Goal: Entertainment & Leisure: Consume media (video, audio)

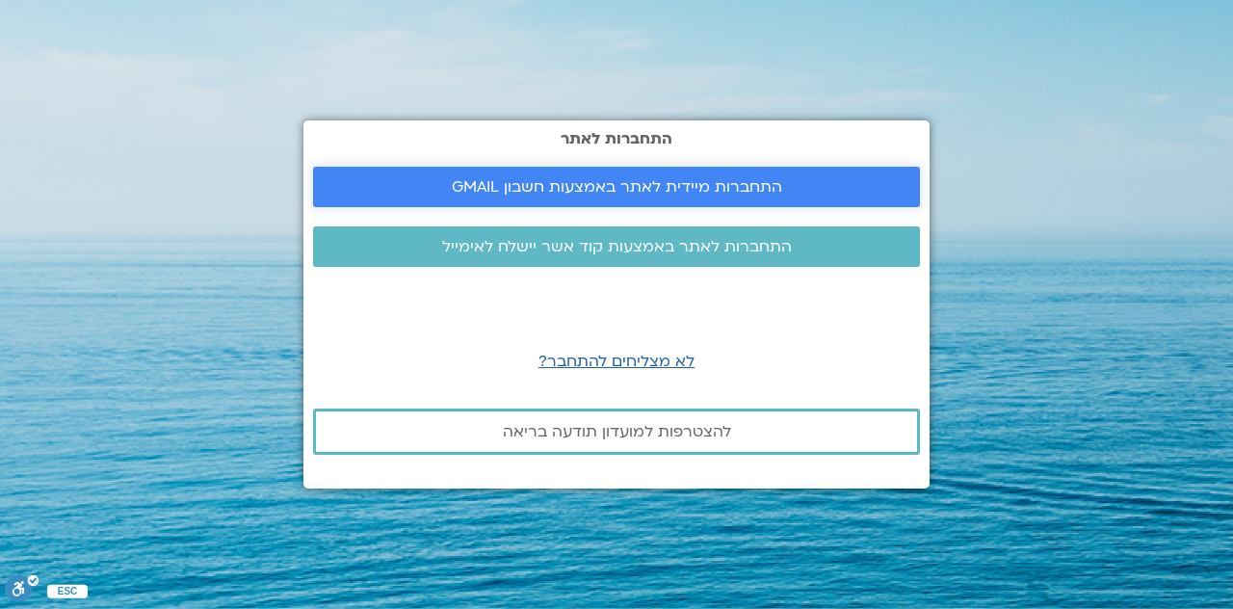
click at [730, 191] on span "התחברות מיידית לאתר באמצעות חשבון GMAIL" at bounding box center [617, 186] width 330 height 17
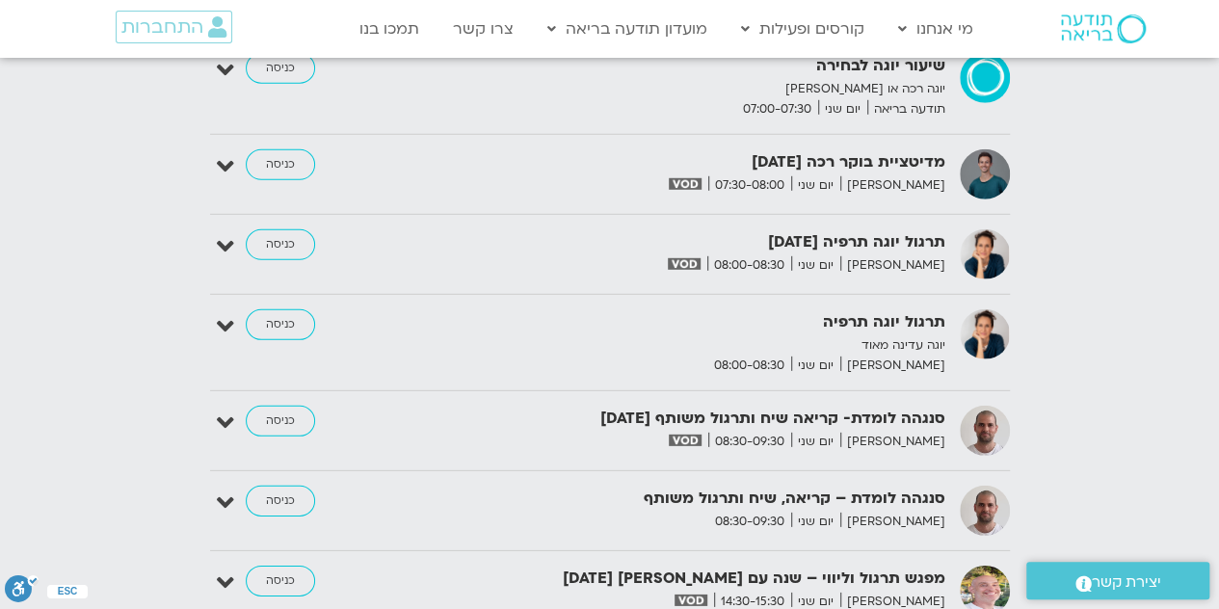
scroll to position [2705, 0]
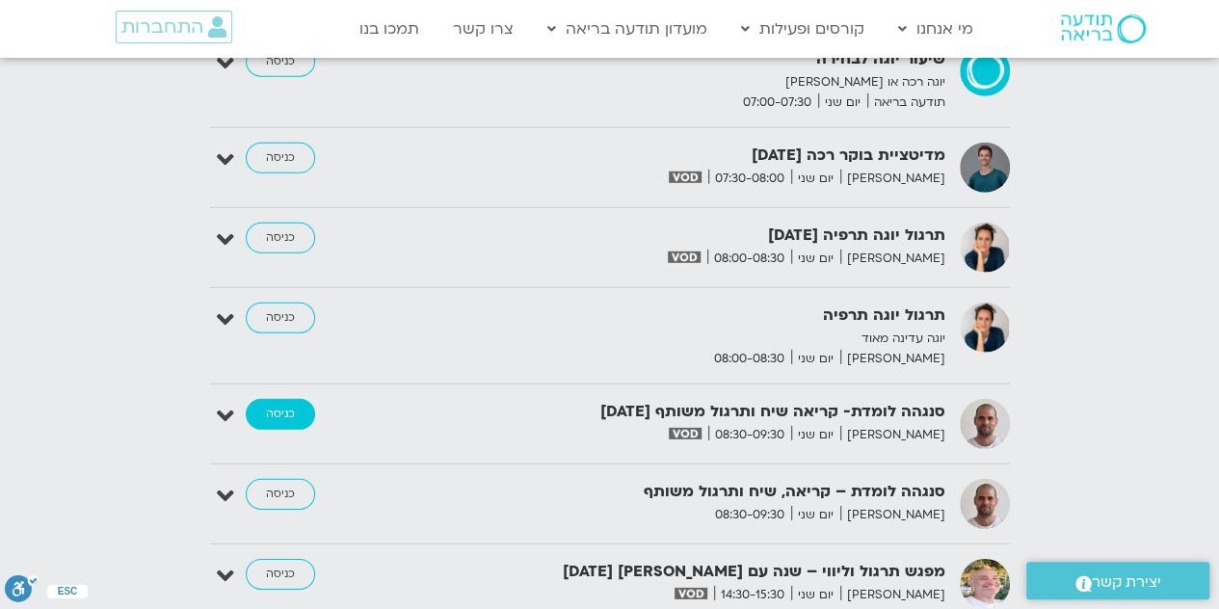
click at [290, 399] on link "כניסה" at bounding box center [280, 414] width 69 height 31
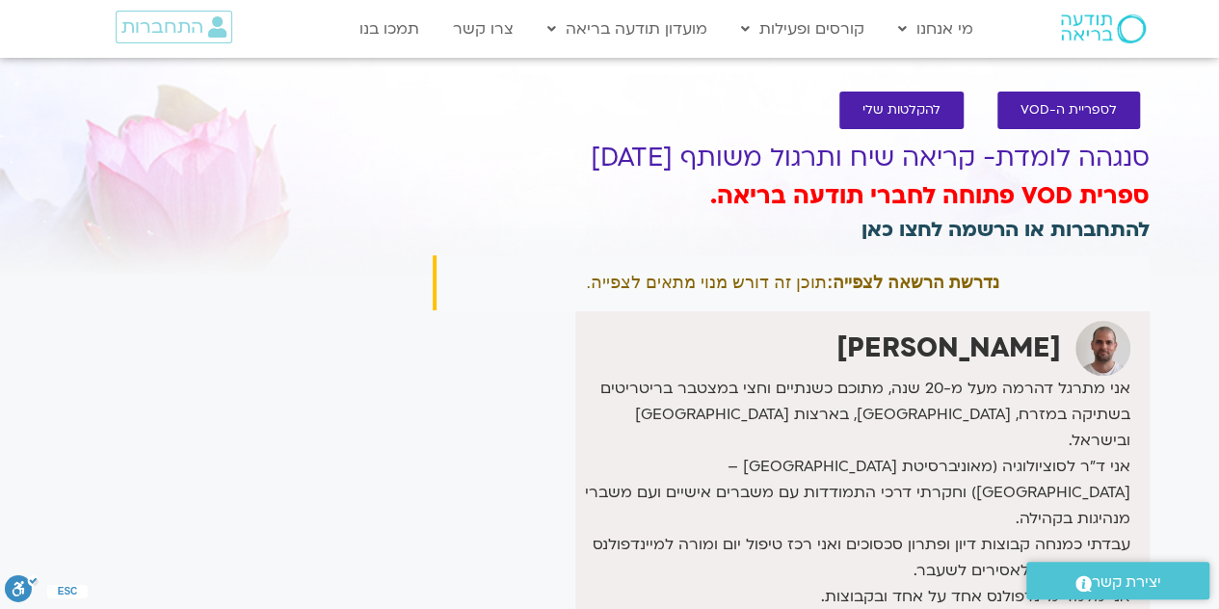
click at [1036, 225] on link "להתחברות או הרשמה לחצו כאן" at bounding box center [1005, 230] width 288 height 28
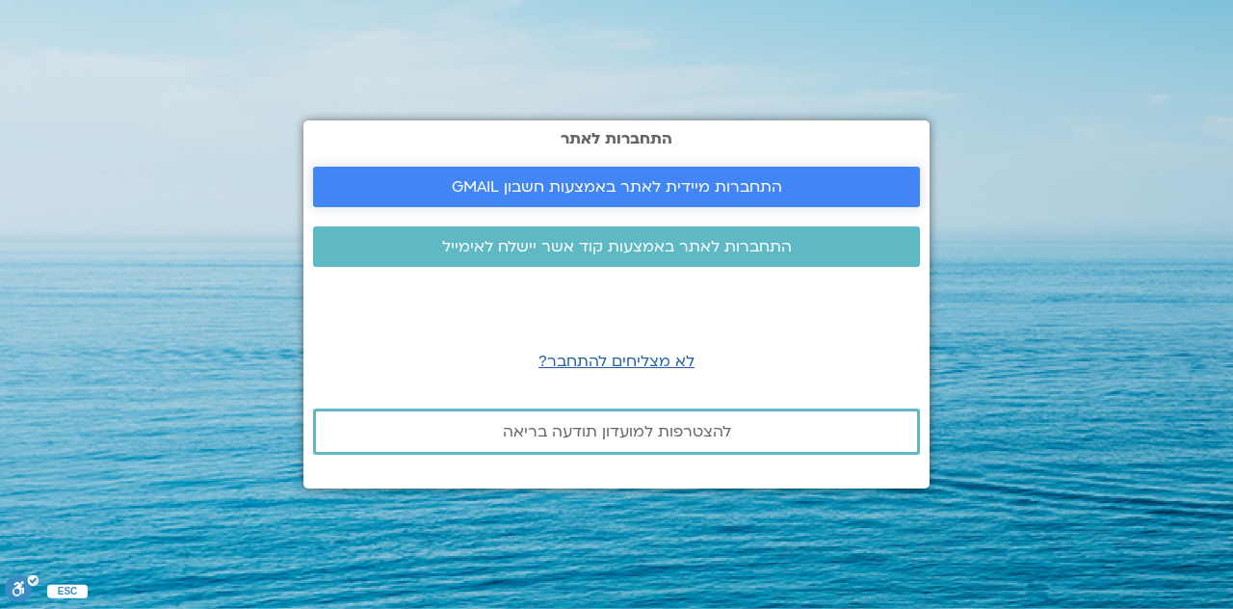
click at [690, 185] on span "התחברות מיידית לאתר באמצעות חשבון GMAIL" at bounding box center [617, 186] width 330 height 17
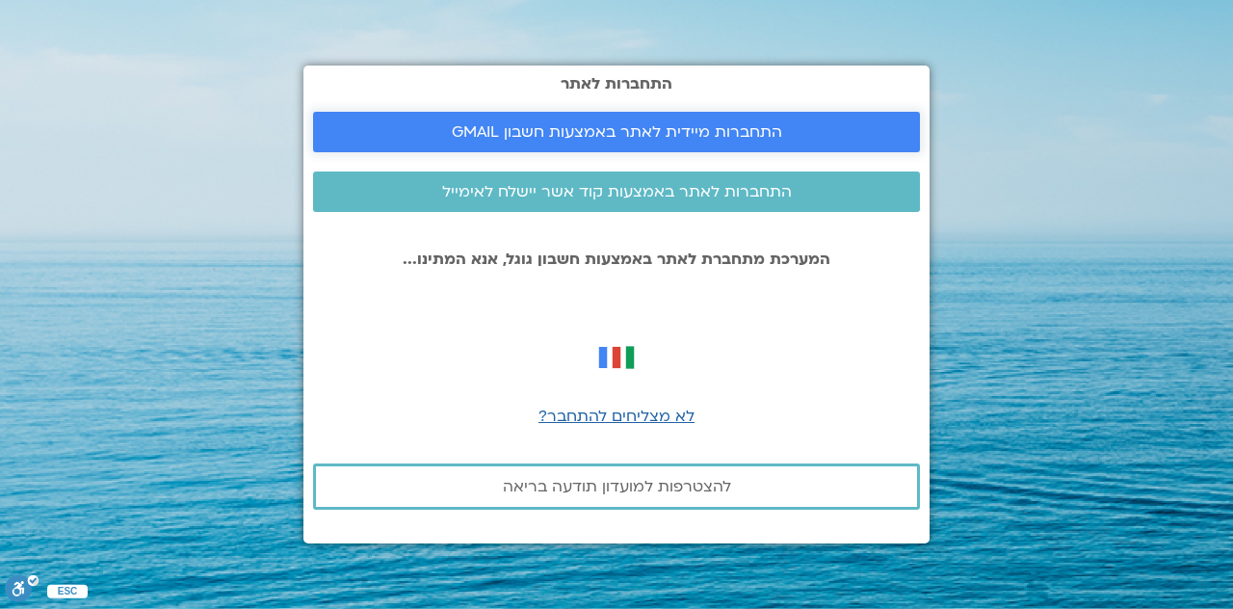
click at [839, 121] on link "התחברות מיידית לאתר באמצעות חשבון GMAIL" at bounding box center [616, 132] width 607 height 40
click at [732, 135] on span "התחברות מיידית לאתר באמצעות חשבון GMAIL" at bounding box center [617, 131] width 330 height 17
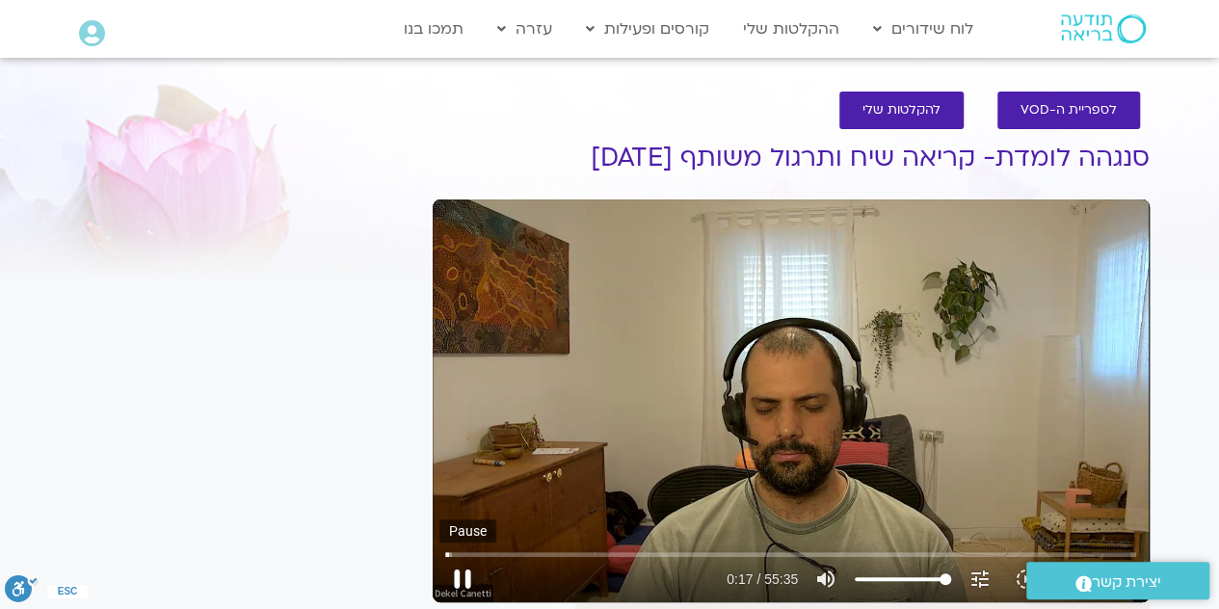
click at [468, 582] on button "pause" at bounding box center [462, 579] width 46 height 46
type input "18.174389"
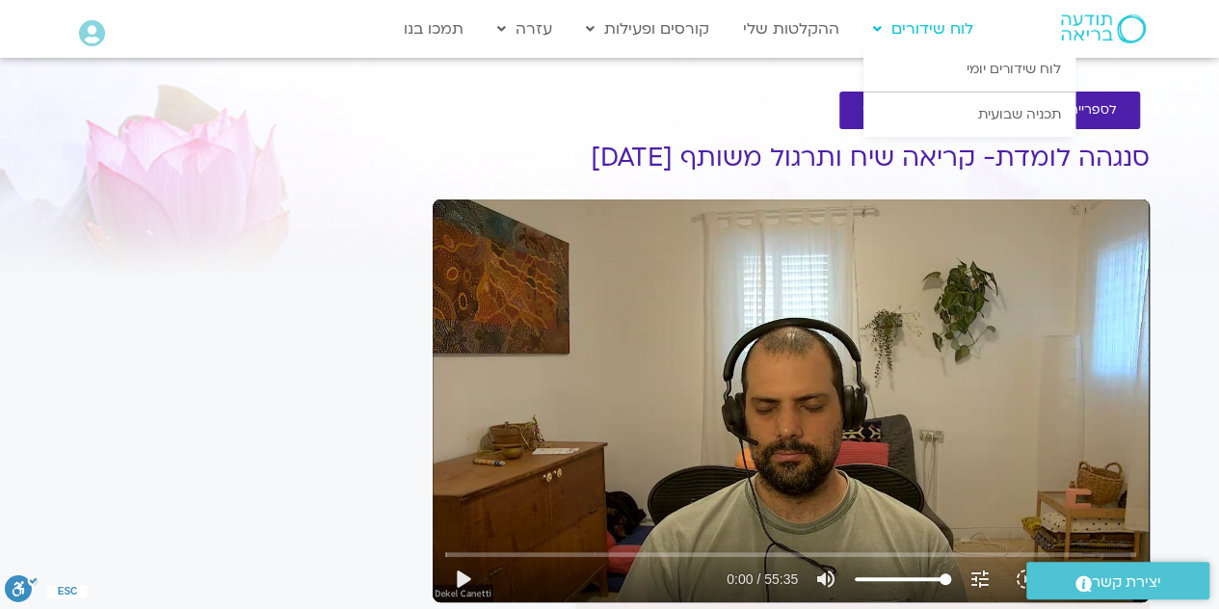
click at [923, 27] on link "לוח שידורים" at bounding box center [922, 29] width 119 height 37
click at [1025, 60] on link "לוח שידורים יומי" at bounding box center [969, 69] width 212 height 44
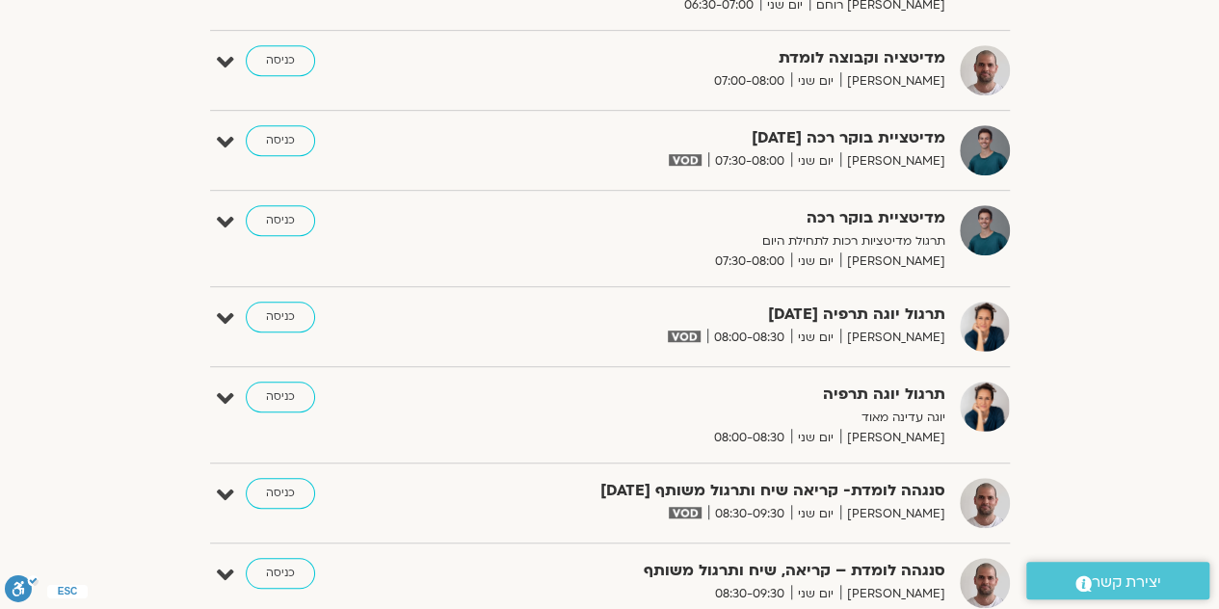
scroll to position [456, 0]
click at [284, 477] on link "כניסה" at bounding box center [280, 492] width 69 height 31
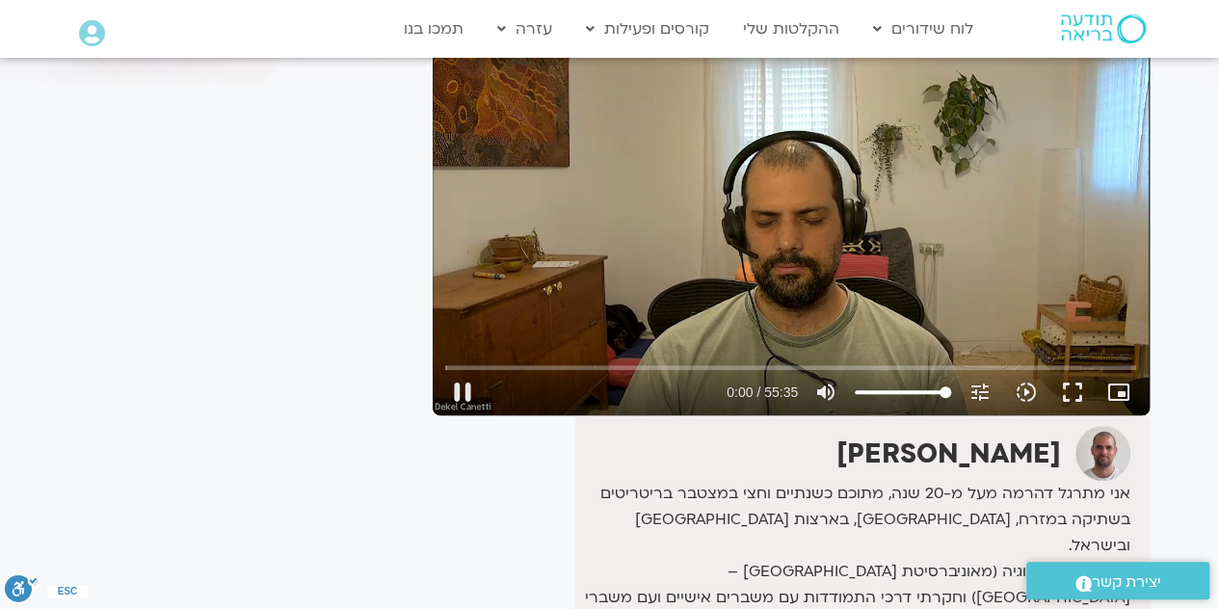
scroll to position [187, 0]
type input "2.86683"
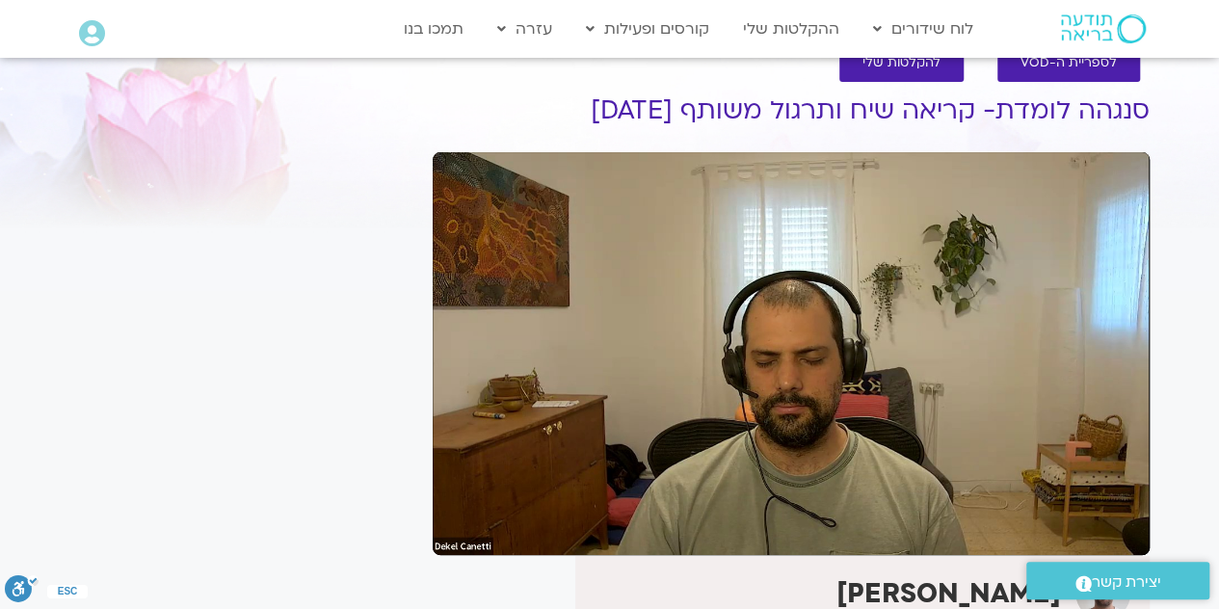
scroll to position [0, 0]
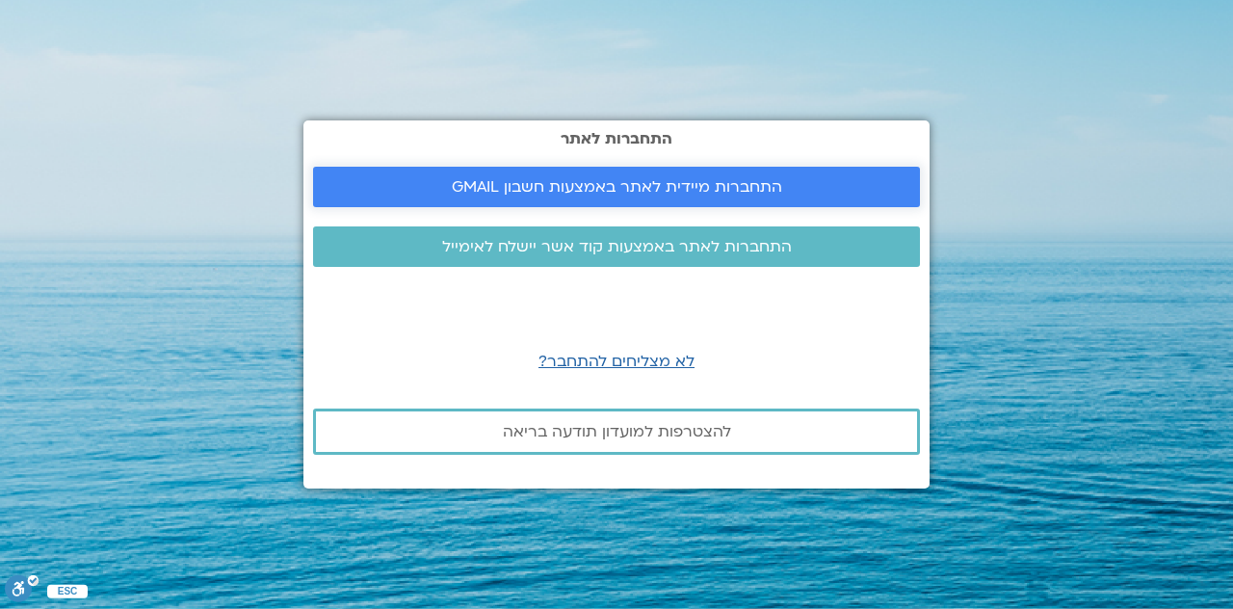
click at [824, 184] on span "התחברות מיידית לאתר באמצעות חשבון GMAIL" at bounding box center [616, 186] width 561 height 17
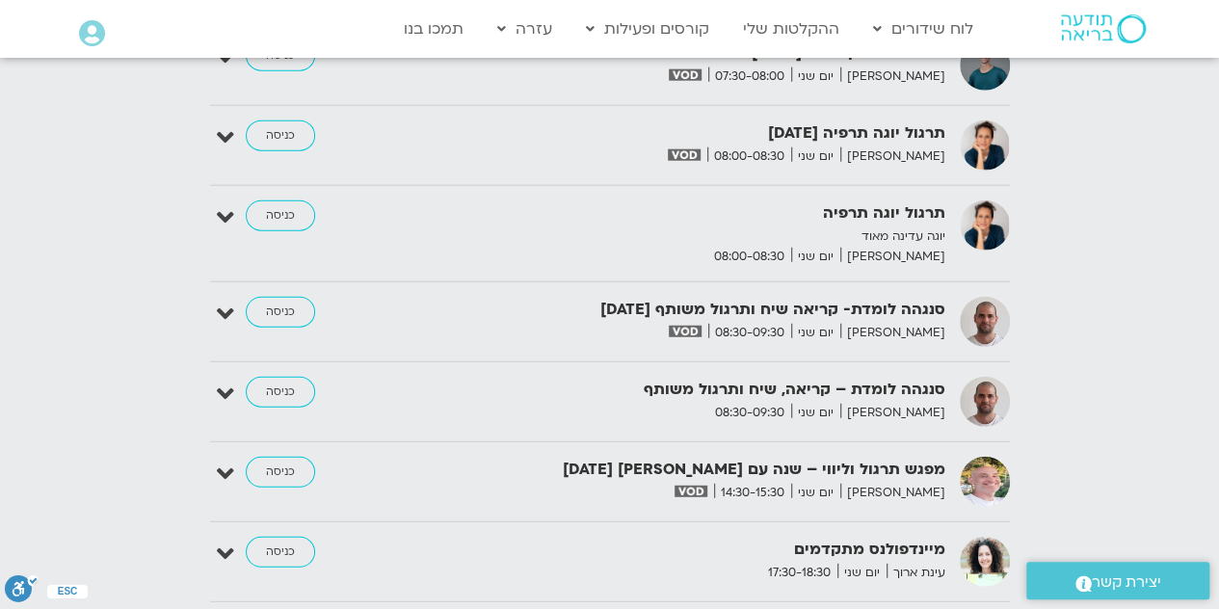
scroll to position [2382, 0]
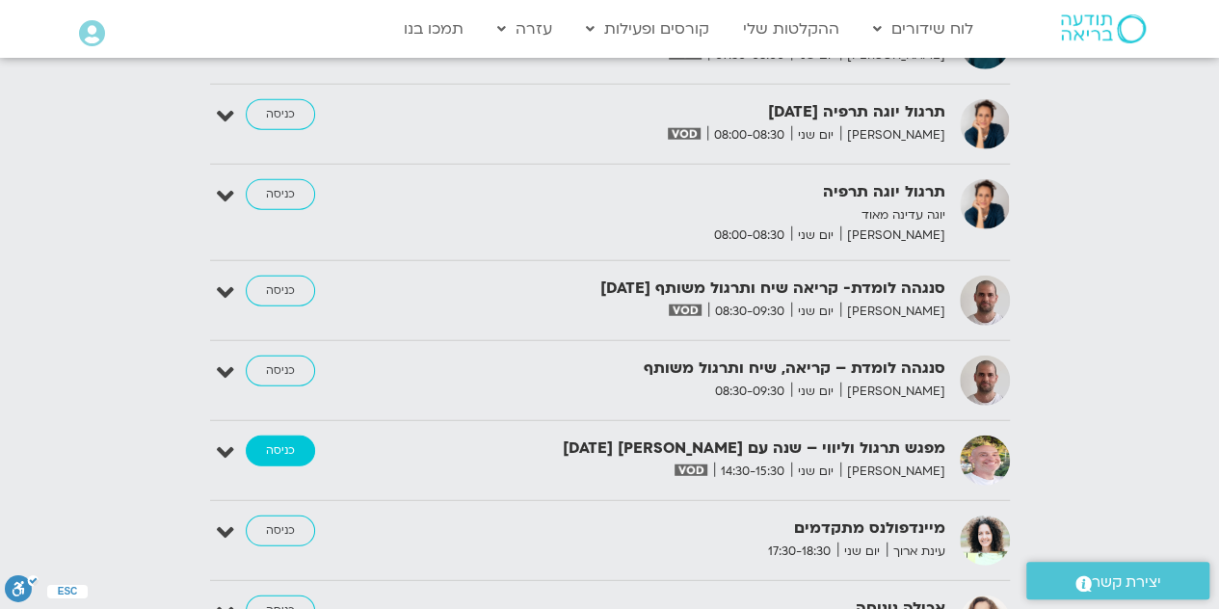
click at [278, 435] on link "כניסה" at bounding box center [280, 450] width 69 height 31
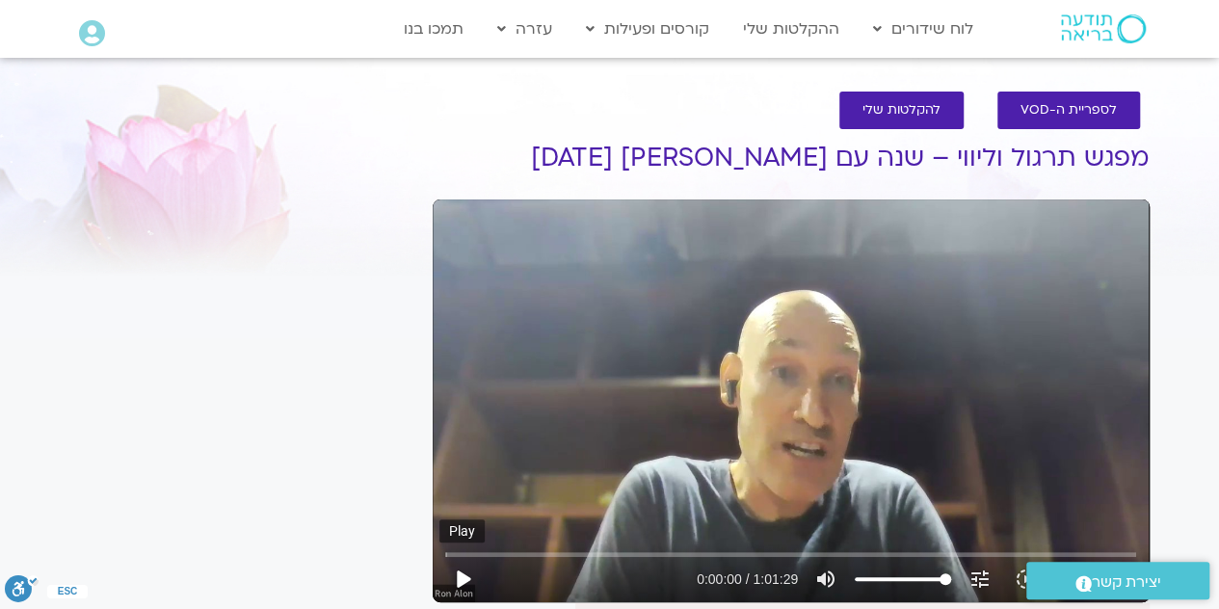
click at [456, 570] on button "play_arrow" at bounding box center [462, 579] width 46 height 46
click at [463, 571] on button "play_arrow" at bounding box center [462, 579] width 46 height 46
click at [478, 577] on button "play_arrow" at bounding box center [462, 579] width 46 height 46
type input "10.034582"
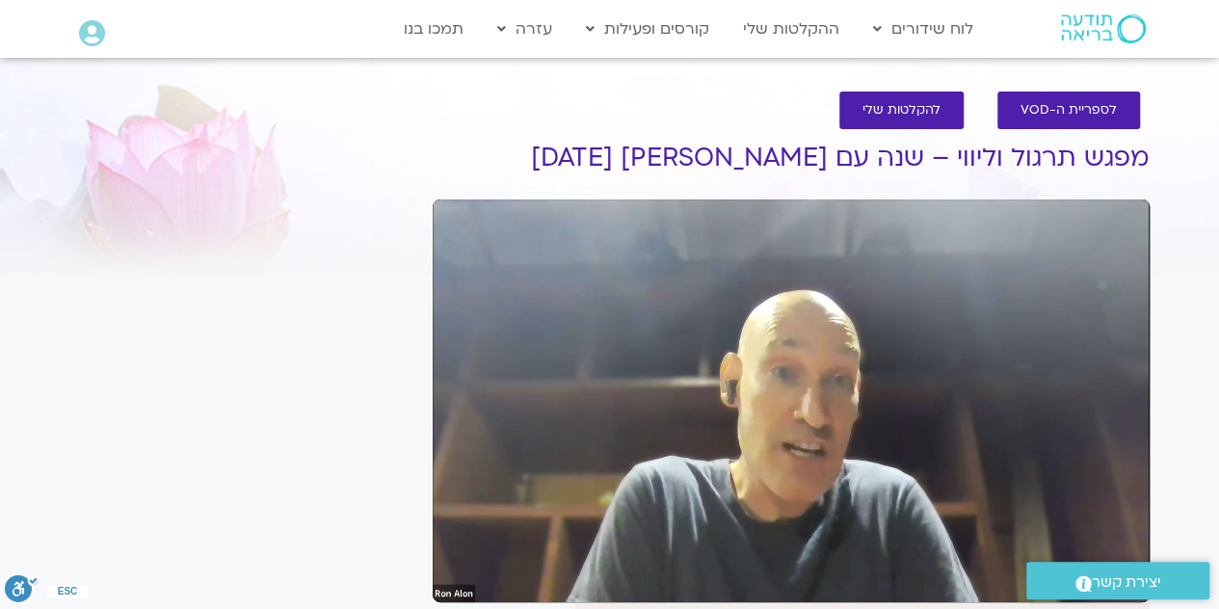
click at [1139, 574] on span "יצירת קשר" at bounding box center [1126, 582] width 69 height 26
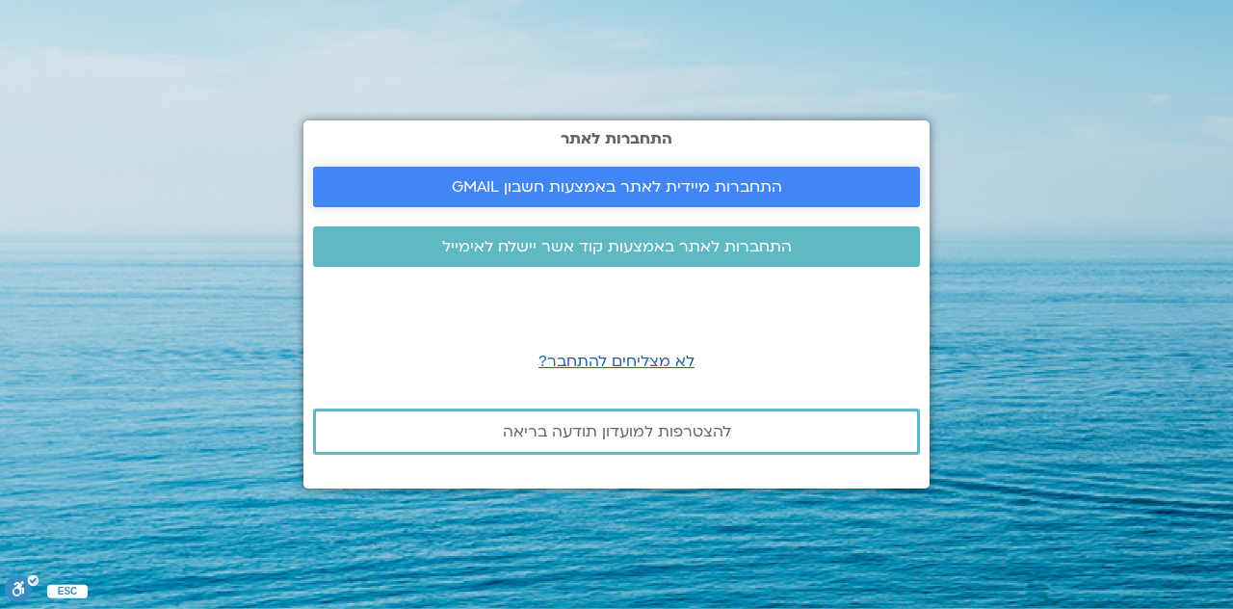
click at [734, 186] on span "התחברות מיידית לאתר באמצעות חשבון GMAIL" at bounding box center [617, 186] width 330 height 17
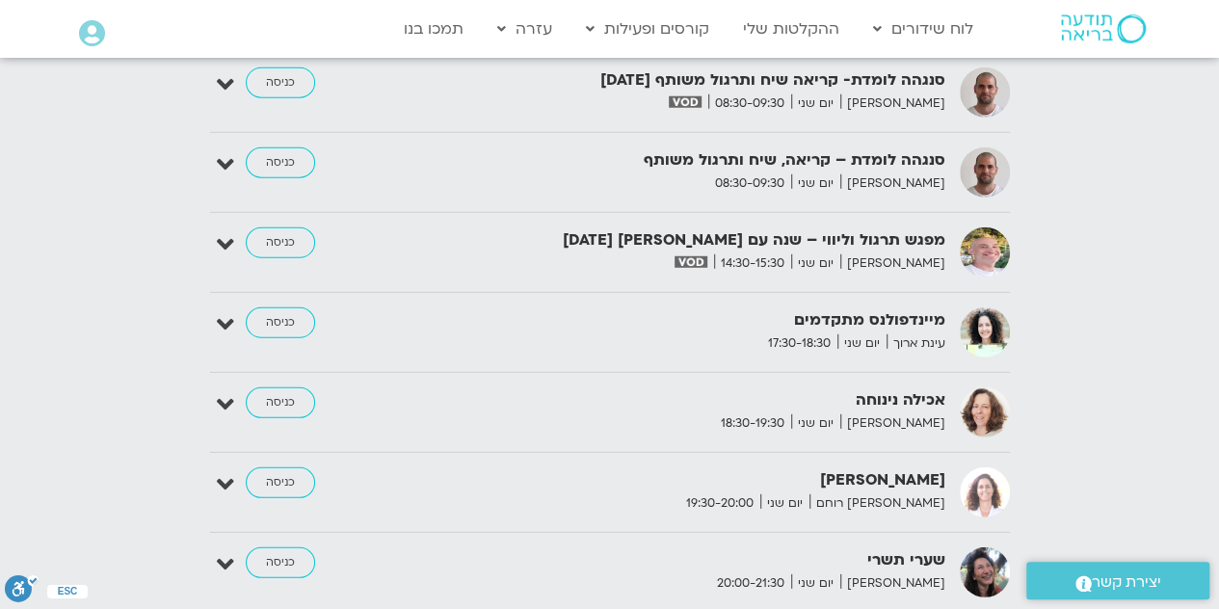
scroll to position [2583, 0]
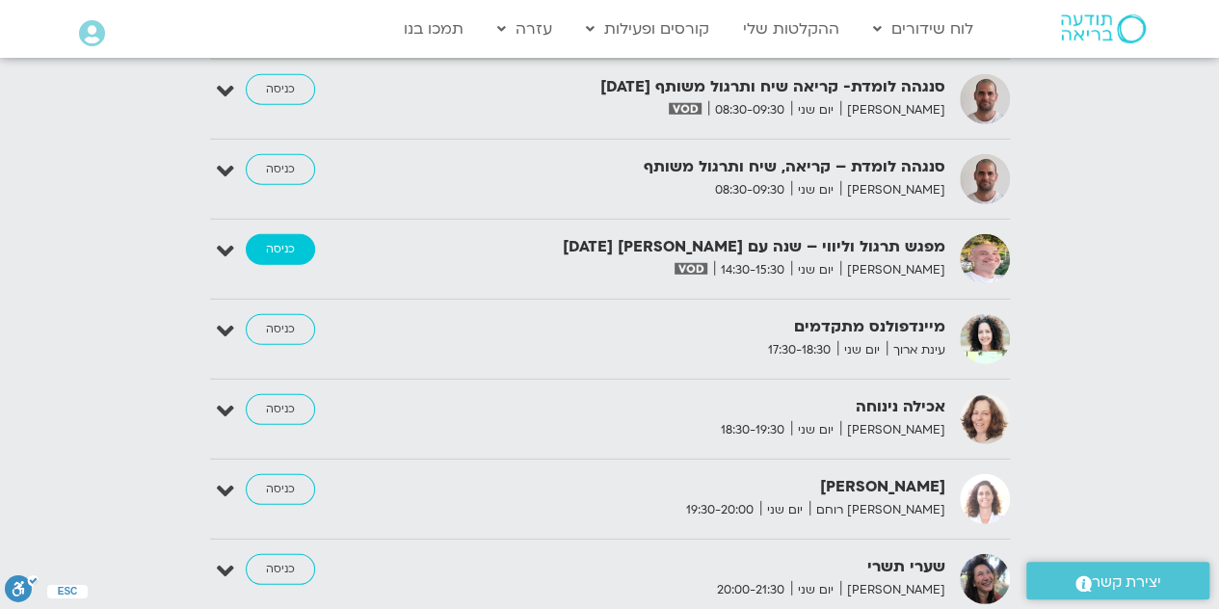
click at [277, 234] on link "כניסה" at bounding box center [280, 249] width 69 height 31
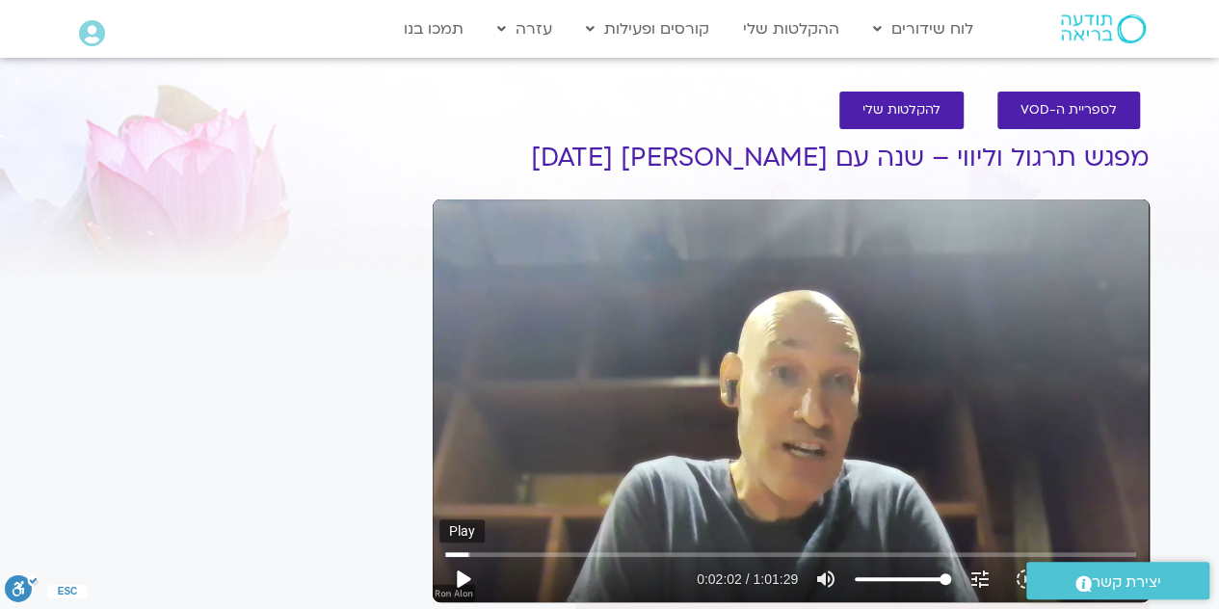
click at [469, 582] on button "play_arrow" at bounding box center [462, 579] width 46 height 46
click at [461, 571] on button "pause" at bounding box center [462, 579] width 46 height 46
type input "730.843509"
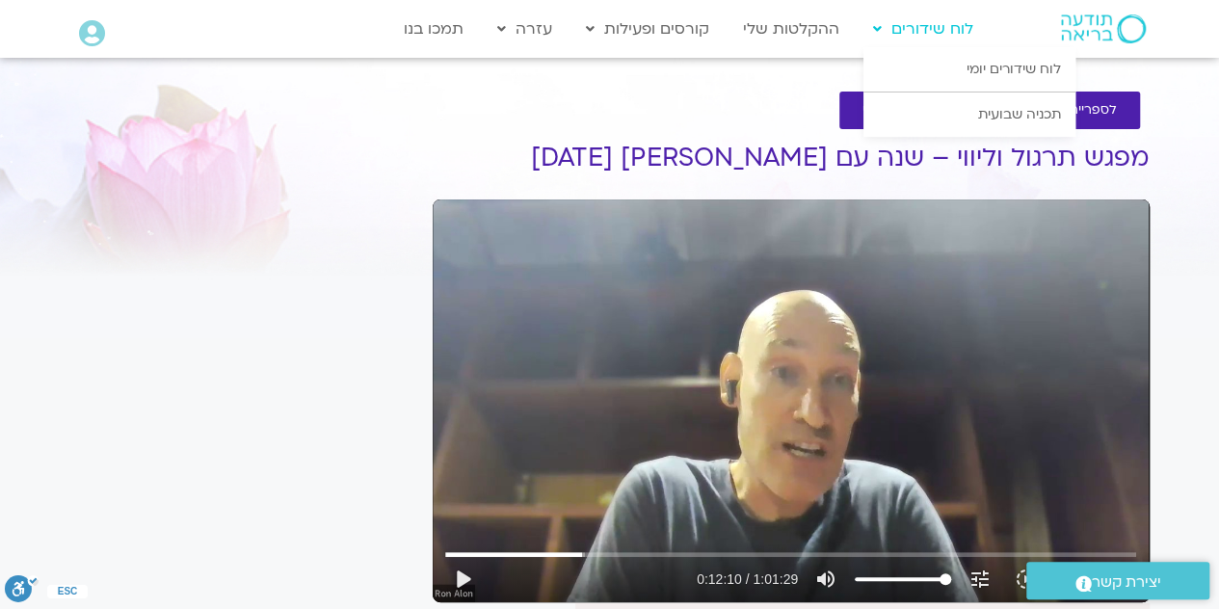
click at [911, 27] on link "לוח שידורים" at bounding box center [922, 29] width 119 height 37
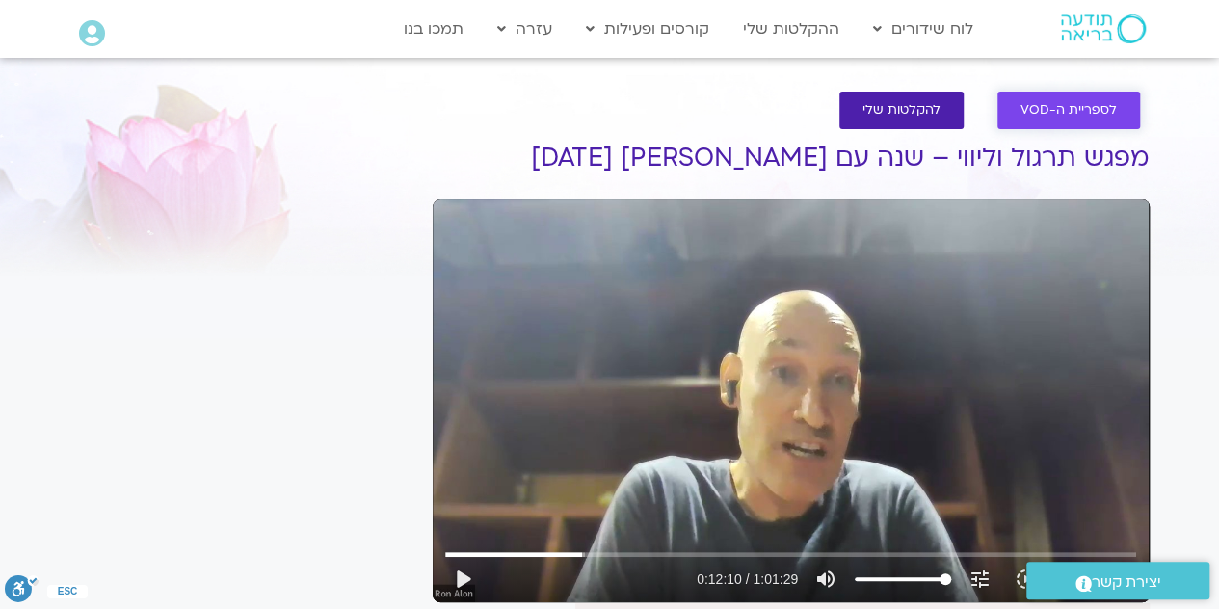
click at [1093, 94] on link "לספריית ה-VOD" at bounding box center [1068, 111] width 143 height 38
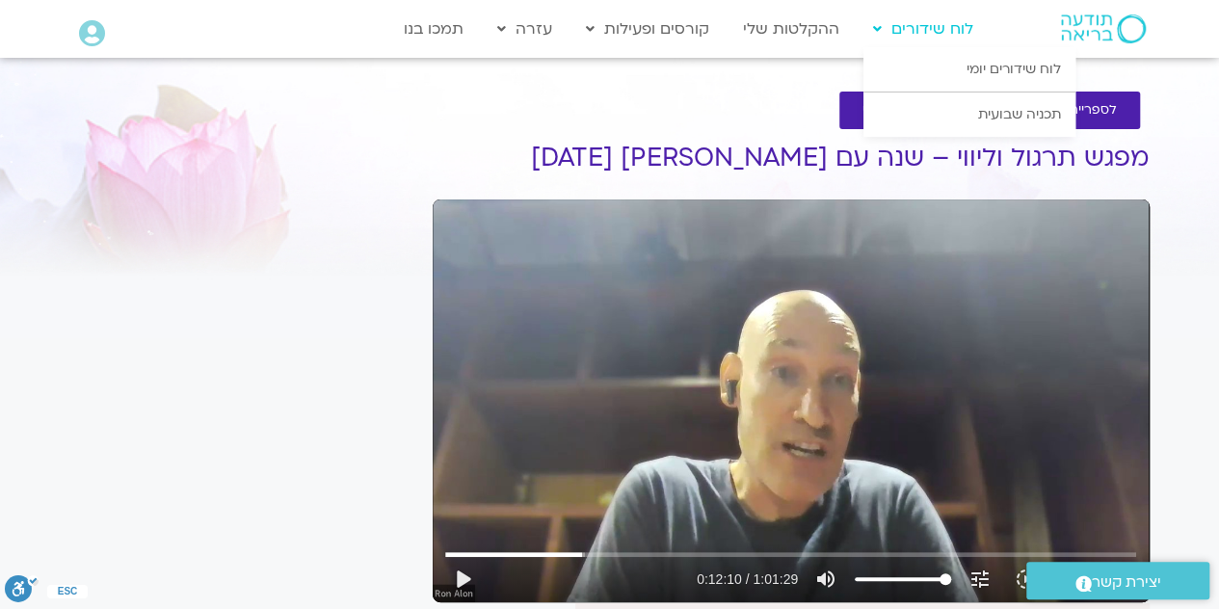
click at [938, 20] on link "לוח שידורים" at bounding box center [922, 29] width 119 height 37
click at [1023, 67] on link "לוח שידורים יומי" at bounding box center [969, 69] width 212 height 44
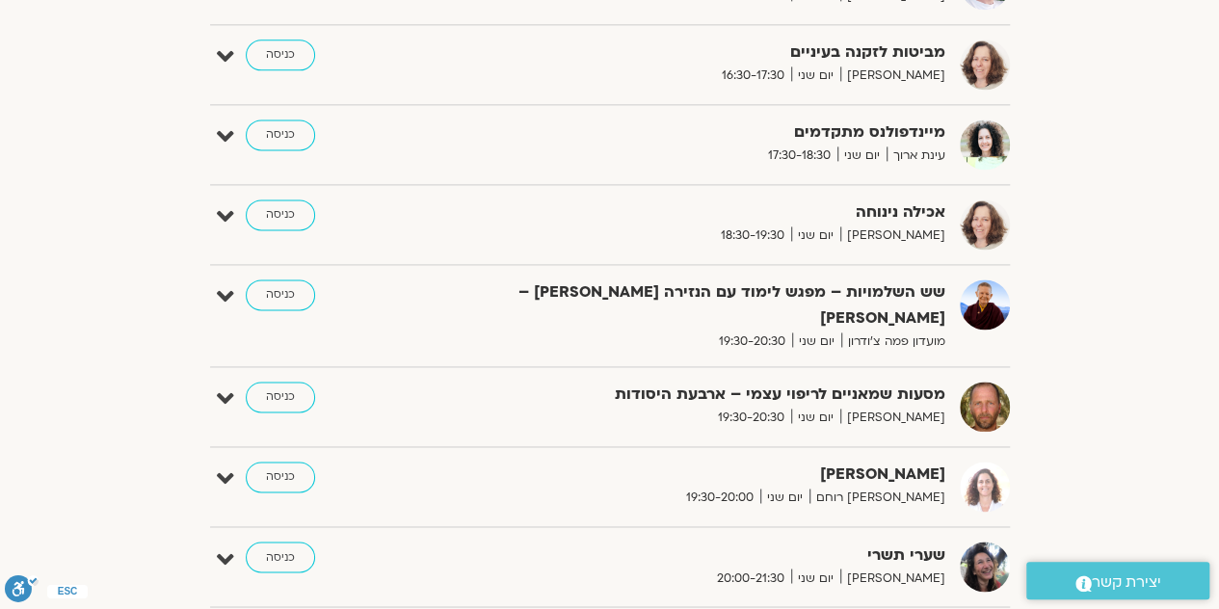
scroll to position [1293, 0]
click at [270, 285] on link "כניסה" at bounding box center [280, 294] width 69 height 31
